Goal: Information Seeking & Learning: Check status

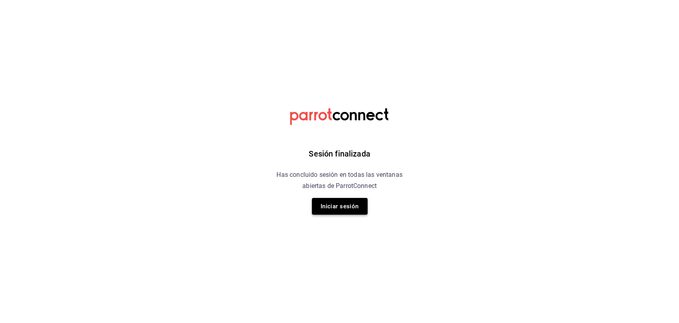
click at [340, 203] on button "Iniciar sesión" at bounding box center [340, 206] width 56 height 17
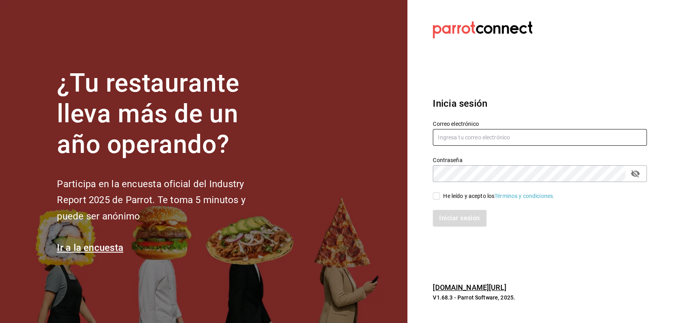
type input "[EMAIL_ADDRESS][DOMAIN_NAME]"
click at [437, 196] on input "He leído y acepto los Términos y condiciones." at bounding box center [436, 195] width 7 height 7
checkbox input "true"
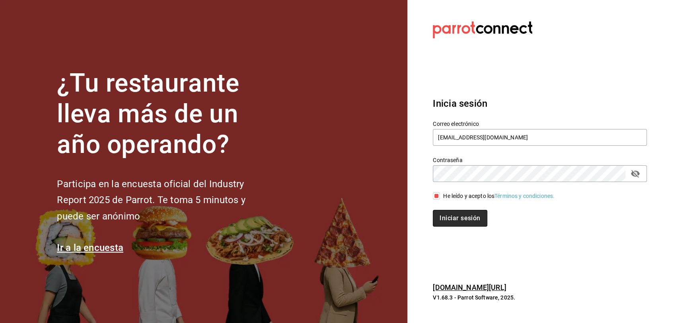
click at [446, 212] on button "Iniciar sesión" at bounding box center [460, 218] width 54 height 17
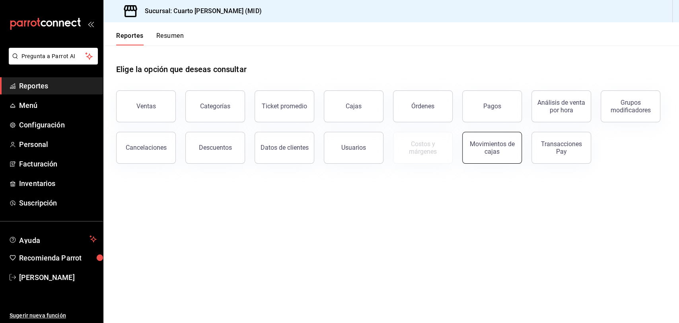
click at [469, 154] on div "Movimientos de cajas" at bounding box center [491, 147] width 49 height 15
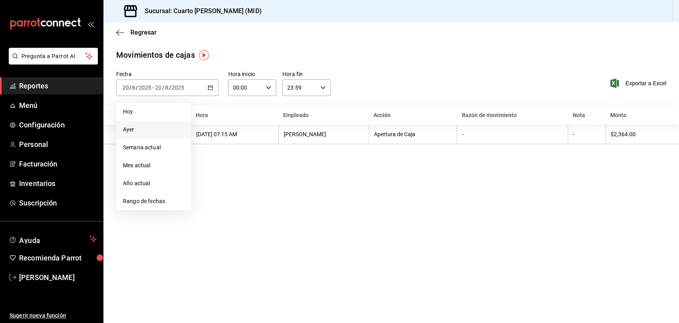
click at [149, 126] on span "Ayer" at bounding box center [154, 129] width 62 height 8
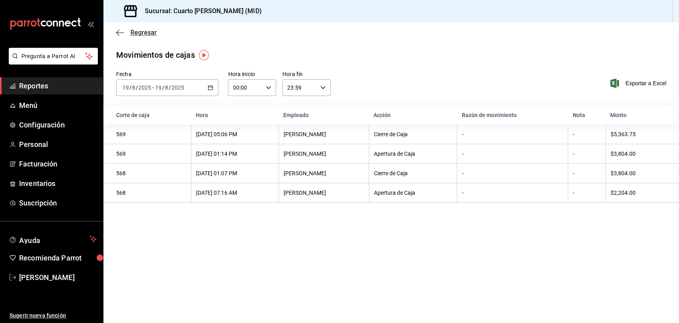
click at [120, 32] on icon "button" at bounding box center [120, 32] width 8 height 7
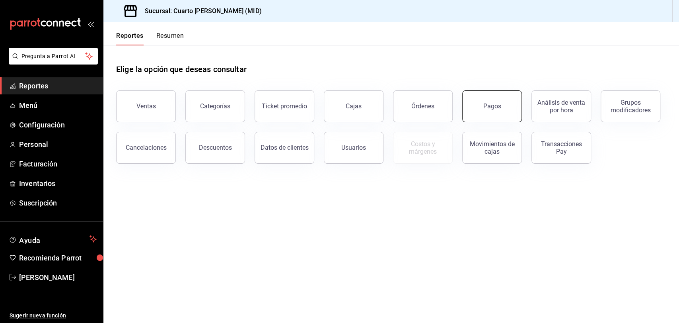
click at [518, 107] on button "Pagos" at bounding box center [492, 106] width 60 height 32
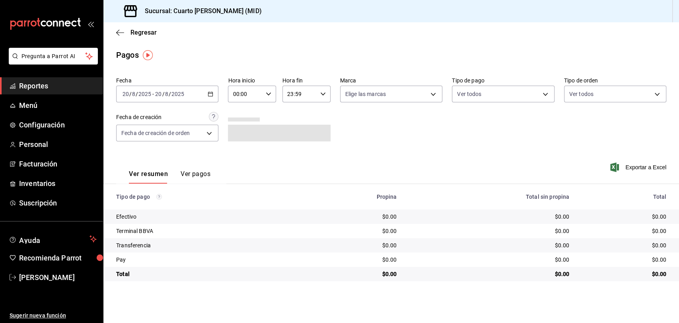
click at [203, 93] on div "2025-08-20 20 / 8 / 2025 - 2025-08-20 20 / 8 / 2025" at bounding box center [167, 94] width 102 height 17
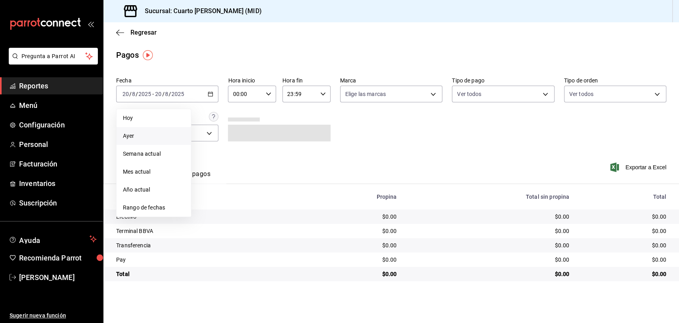
click at [148, 138] on span "Ayer" at bounding box center [154, 136] width 62 height 8
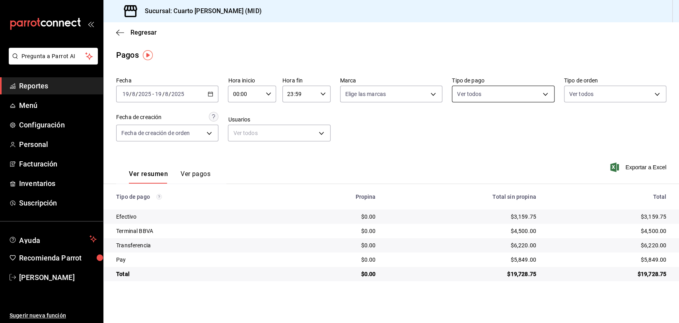
click at [493, 89] on body "Pregunta a Parrot AI Reportes Menú Configuración Personal Facturación Inventari…" at bounding box center [339, 161] width 679 height 323
click at [481, 128] on span "Ver todos" at bounding box center [486, 125] width 24 height 8
type input "087219cd-0e7e-4a58-a399-b3185a1a2963,61a8738b-0bbb-4072-bd97-4c23dc53eaea,9dabe…"
checkbox input "true"
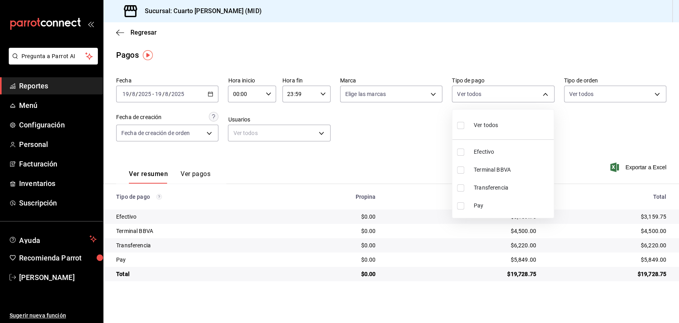
checkbox input "true"
click at [486, 151] on span "Efectivo" at bounding box center [508, 152] width 77 height 8
type input "61a8738b-0bbb-4072-bd97-4c23dc53eaea,9dabe64b-508b-44c9-b7bc-1ee14ac177ef,1ecb7…"
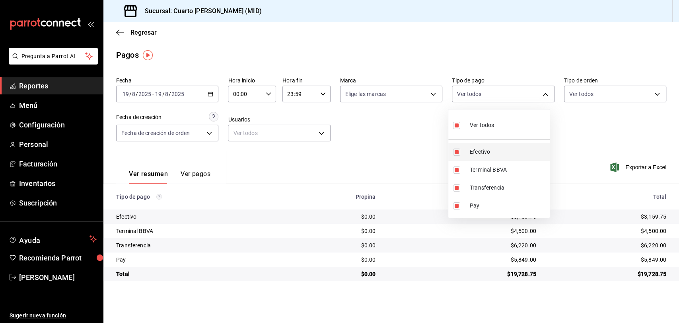
checkbox input "false"
click at [363, 142] on div at bounding box center [339, 161] width 679 height 323
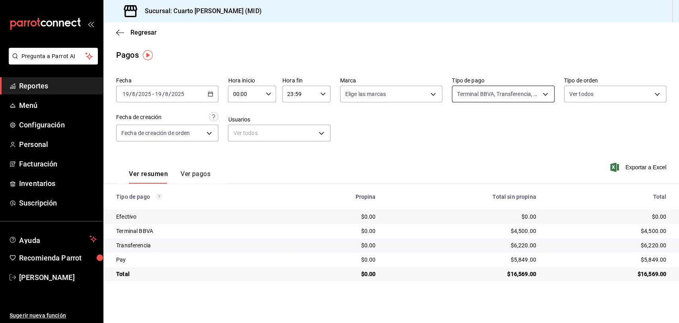
click at [512, 93] on body "Pregunta a Parrot AI Reportes Menú Configuración Personal Facturación Inventari…" at bounding box center [339, 161] width 679 height 323
click at [503, 154] on span "Efectivo" at bounding box center [512, 152] width 77 height 8
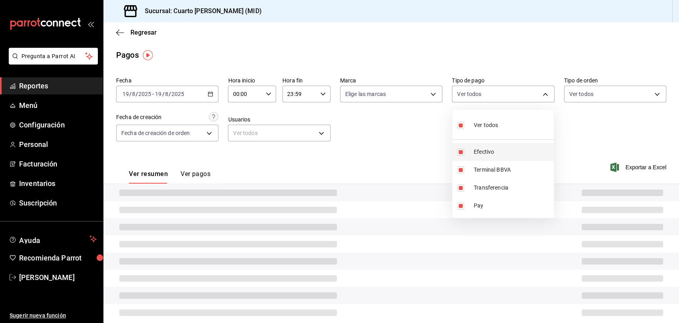
type input "61a8738b-0bbb-4072-bd97-4c23dc53eaea,9dabe64b-508b-44c9-b7bc-1ee14ac177ef,1ecb7…"
checkbox input "true"
click at [420, 144] on div at bounding box center [339, 161] width 679 height 323
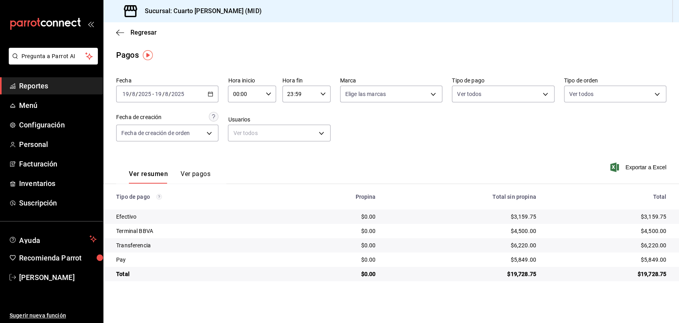
click at [57, 88] on span "Reportes" at bounding box center [58, 85] width 78 height 11
